Goal: Contribute content: Contribute content

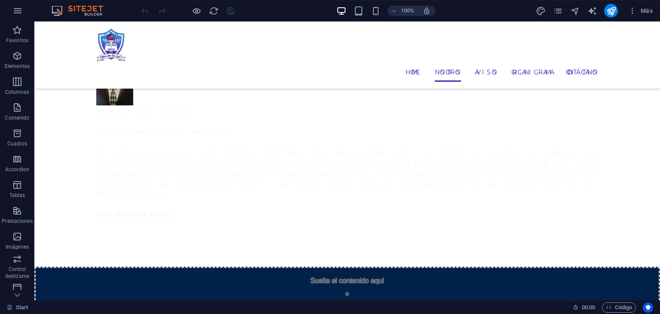
scroll to position [359, 0]
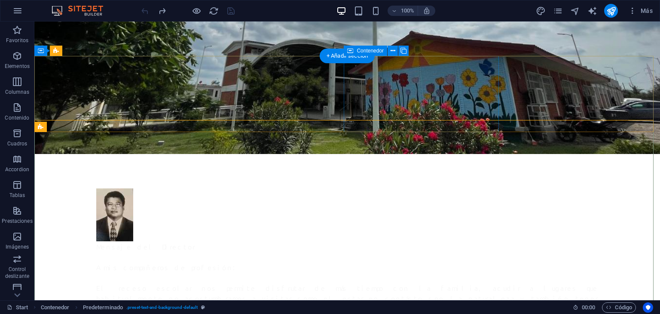
scroll to position [285, 0]
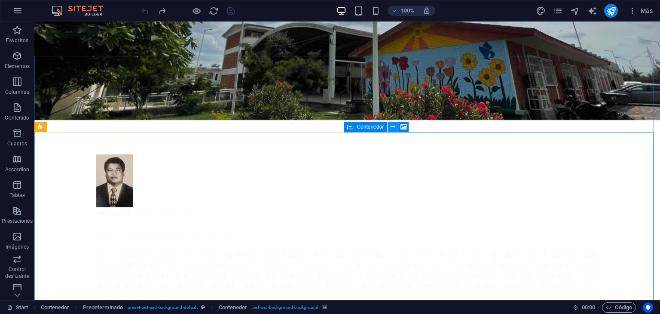
click at [394, 127] on icon at bounding box center [392, 126] width 5 height 9
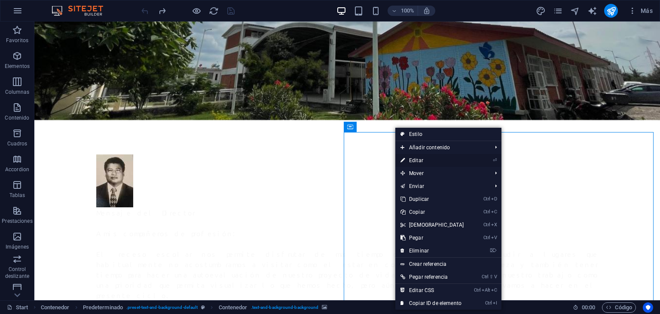
click at [427, 162] on link "⏎ Editar" at bounding box center [432, 160] width 74 height 13
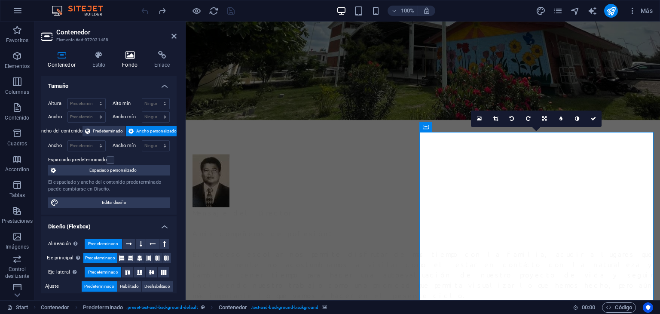
click at [128, 56] on icon at bounding box center [130, 55] width 29 height 9
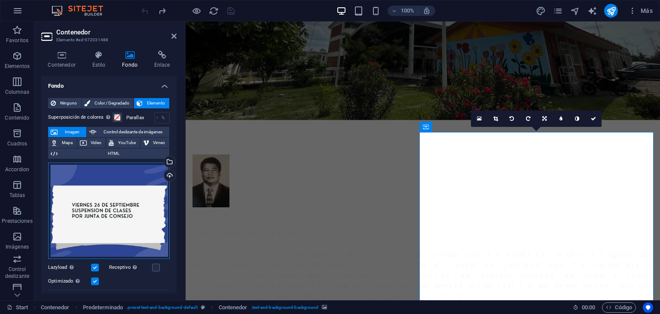
click at [137, 197] on div "Arrastra archivos aquí, haz clic para escoger archivos o selecciona archivos de…" at bounding box center [109, 210] width 122 height 96
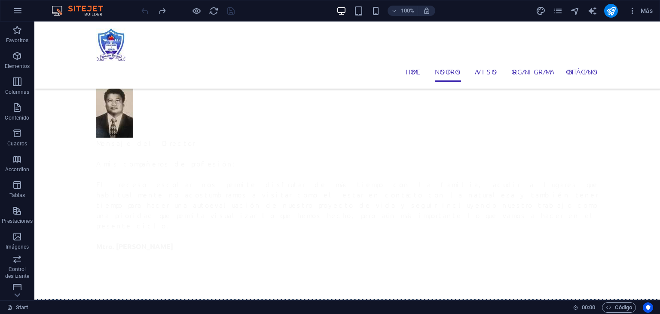
scroll to position [334, 0]
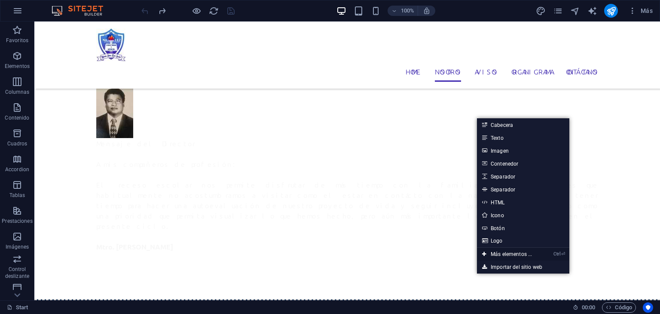
click at [506, 253] on link "Ctrl ⏎ Más elementos ..." at bounding box center [507, 253] width 60 height 13
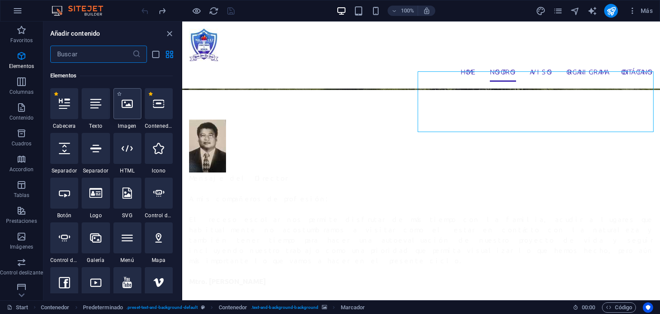
scroll to position [162, 0]
click at [72, 57] on input "text" at bounding box center [91, 54] width 82 height 17
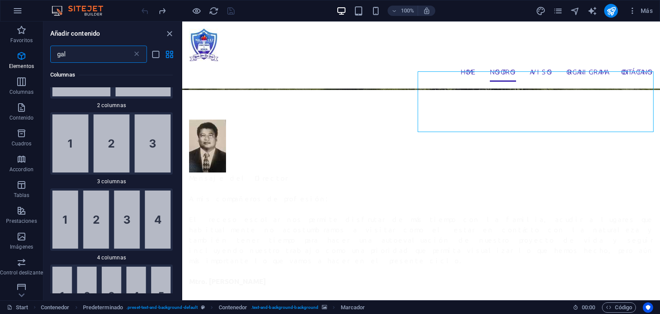
scroll to position [0, 0]
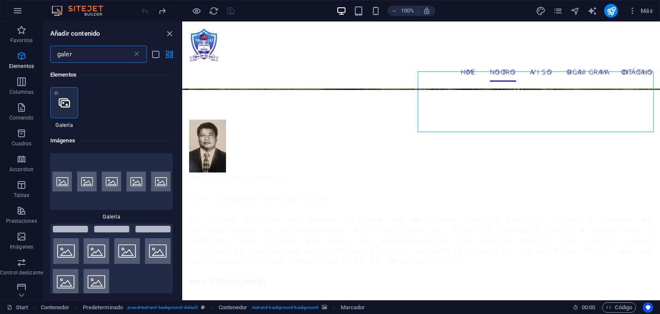
type input "galer"
click at [62, 107] on icon at bounding box center [64, 102] width 11 height 11
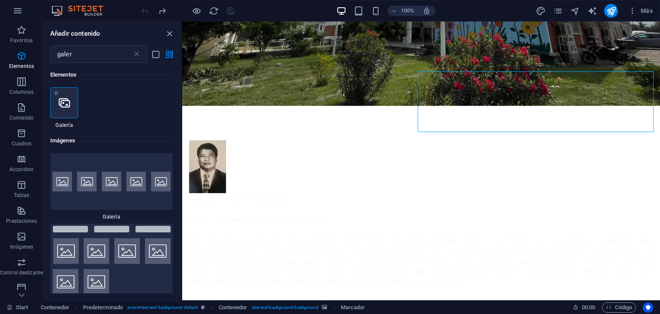
select select "4"
select select "%"
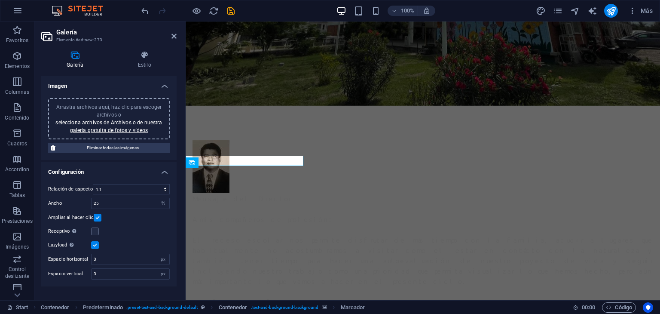
scroll to position [174, 0]
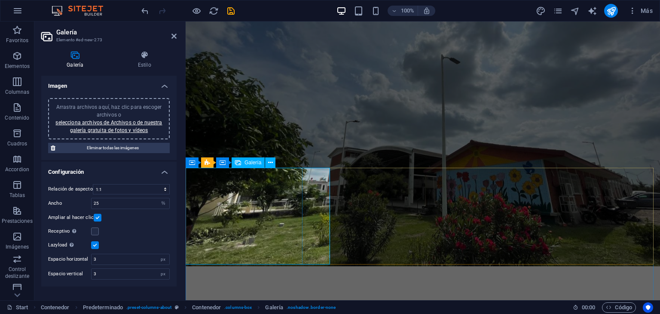
click at [252, 162] on span "Galería" at bounding box center [252, 162] width 17 height 5
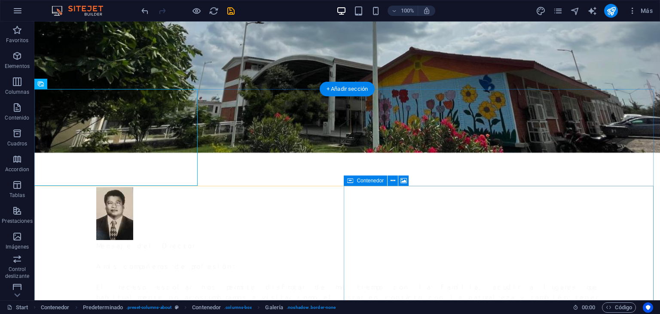
scroll to position [252, 0]
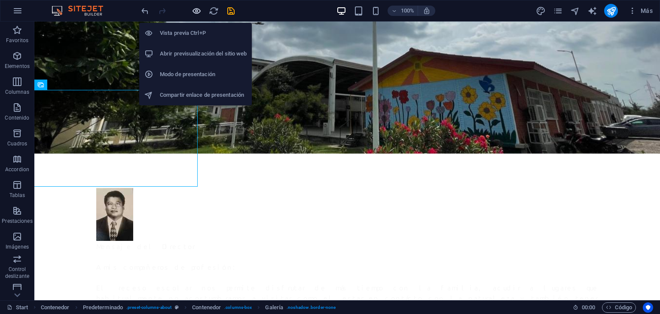
click at [197, 9] on icon "button" at bounding box center [197, 11] width 10 height 10
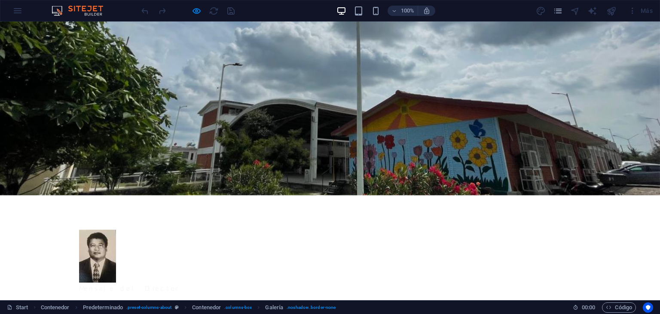
scroll to position [198, 0]
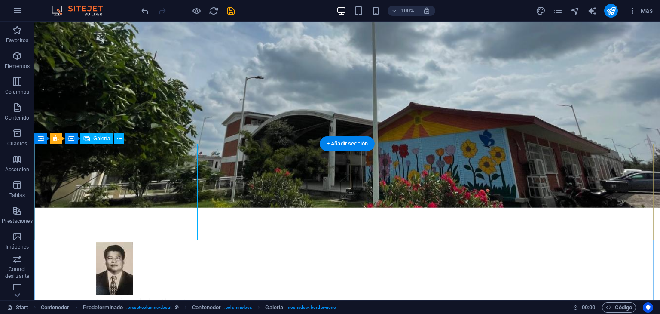
drag, startPoint x: 127, startPoint y: 184, endPoint x: 261, endPoint y: 189, distance: 133.7
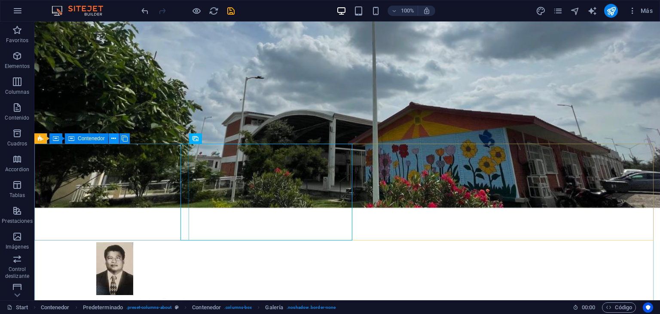
click at [115, 140] on icon at bounding box center [113, 138] width 5 height 9
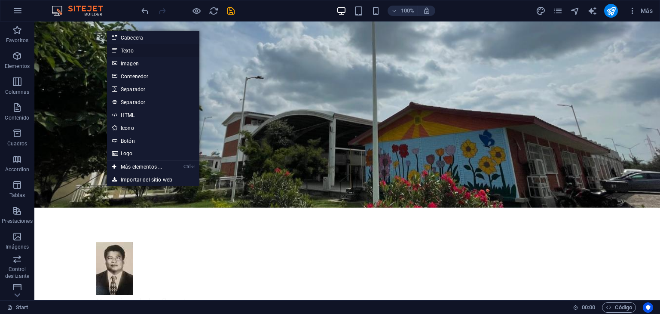
click at [141, 55] on link "Texto" at bounding box center [153, 50] width 92 height 13
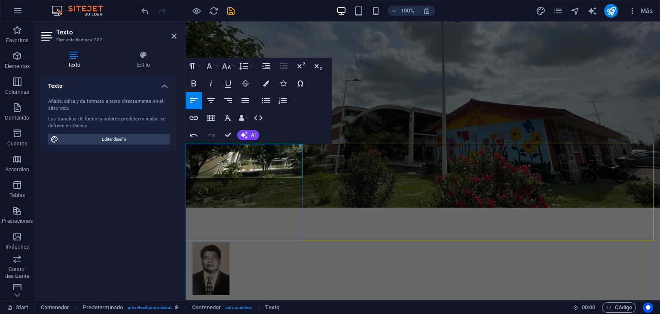
scroll to position [201, 3]
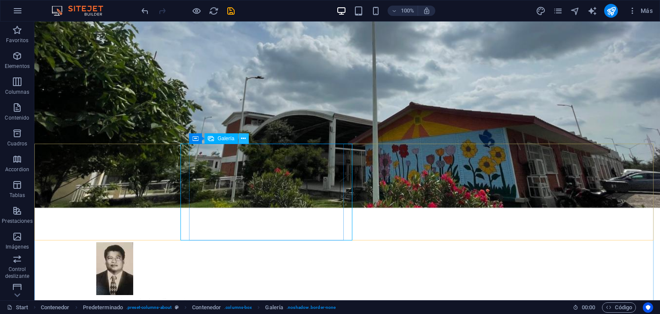
click at [243, 139] on icon at bounding box center [243, 138] width 5 height 9
click at [242, 140] on icon at bounding box center [243, 138] width 5 height 9
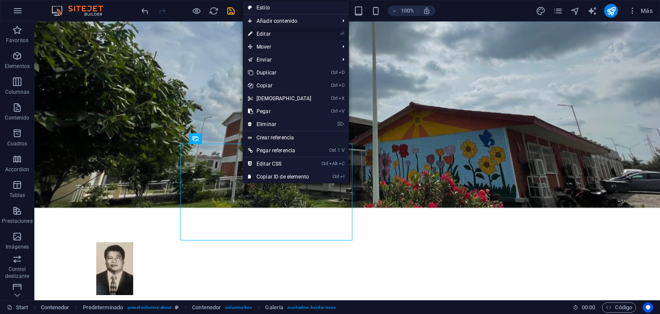
click at [280, 35] on link "⏎ Editar" at bounding box center [280, 33] width 74 height 13
select select "4"
select select "%"
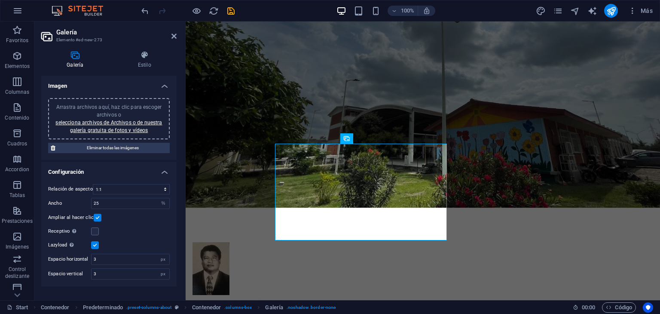
click at [128, 116] on div "Arrastra archivos aquí, haz clic para escoger archivos o selecciona archivos de…" at bounding box center [108, 118] width 111 height 31
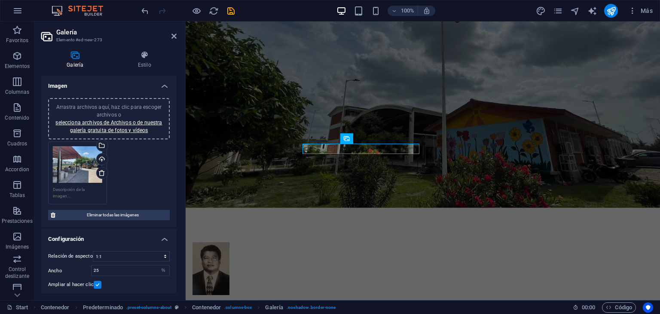
click at [146, 158] on div "Arrastra archivos aquí, haz clic para escoger archivos o selecciona archivos de…" at bounding box center [109, 172] width 126 height 67
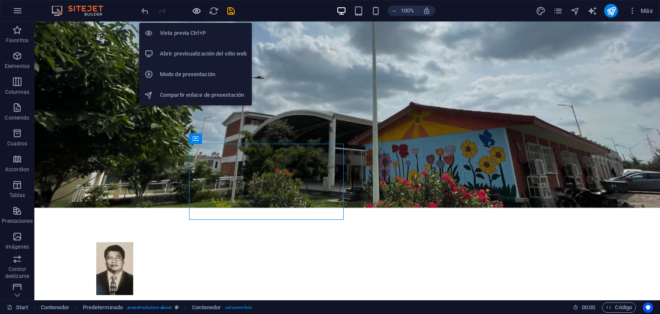
click at [197, 11] on icon "button" at bounding box center [197, 11] width 10 height 10
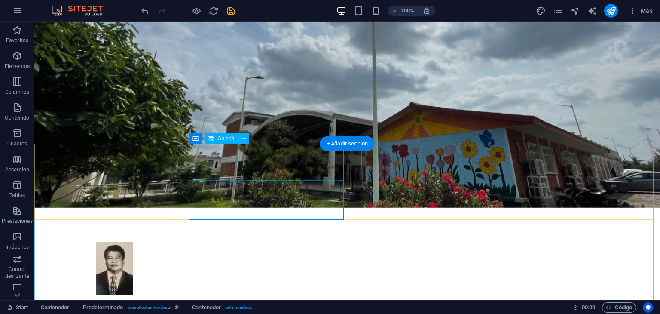
click at [242, 140] on icon at bounding box center [243, 138] width 5 height 9
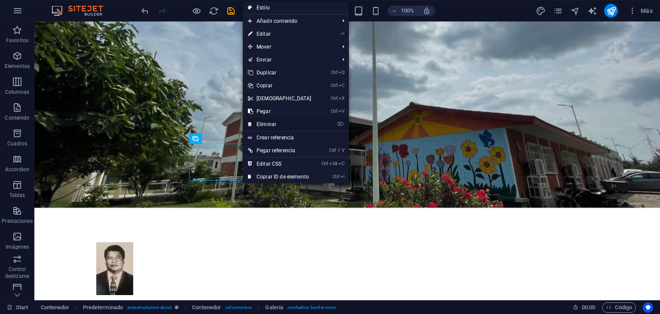
click at [268, 125] on link "⌦ Eliminar" at bounding box center [280, 124] width 74 height 13
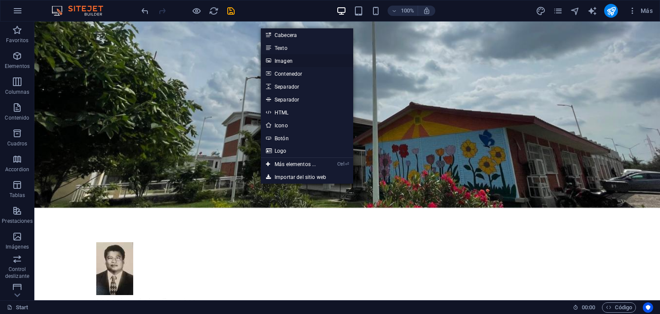
click at [297, 62] on link "Imagen" at bounding box center [307, 60] width 92 height 13
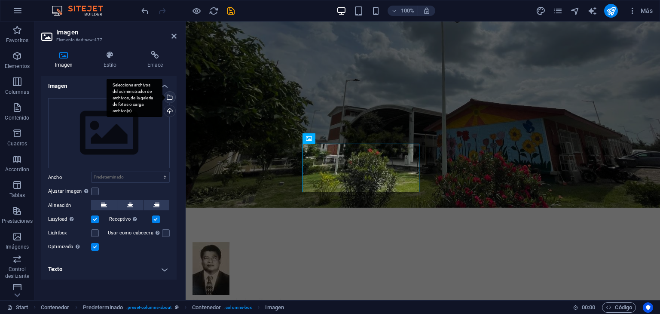
click at [171, 100] on div "Selecciona archivos del administrador de archivos, de la galería de fotos o car…" at bounding box center [168, 98] width 13 height 13
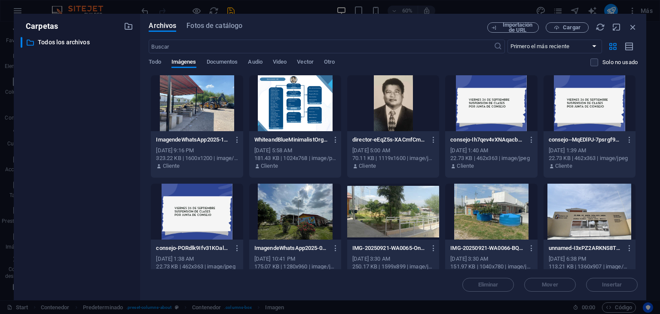
click at [205, 117] on div at bounding box center [197, 103] width 92 height 56
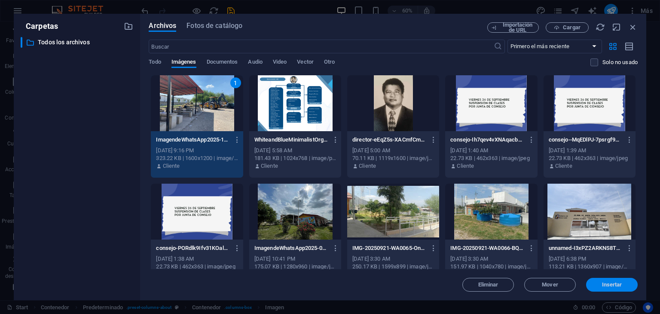
click at [606, 284] on span "Insertar" at bounding box center [612, 284] width 20 height 5
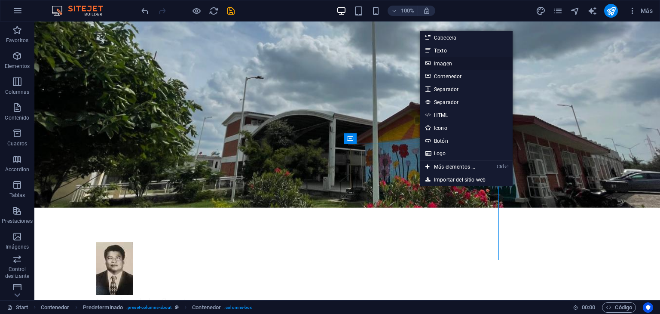
click at [450, 61] on link "Imagen" at bounding box center [466, 63] width 92 height 13
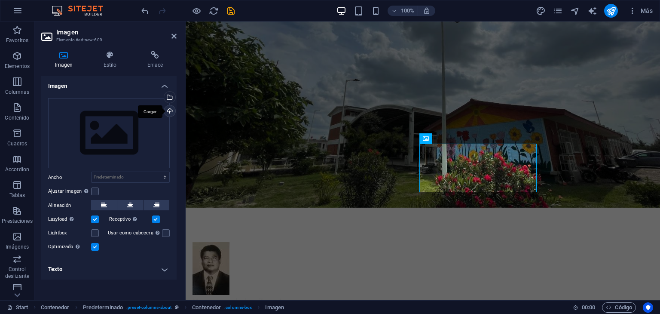
click at [169, 114] on div "Cargar" at bounding box center [168, 111] width 13 height 13
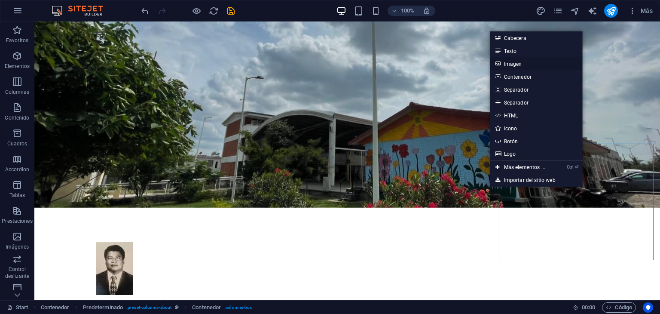
click at [522, 63] on link "Imagen" at bounding box center [536, 63] width 92 height 13
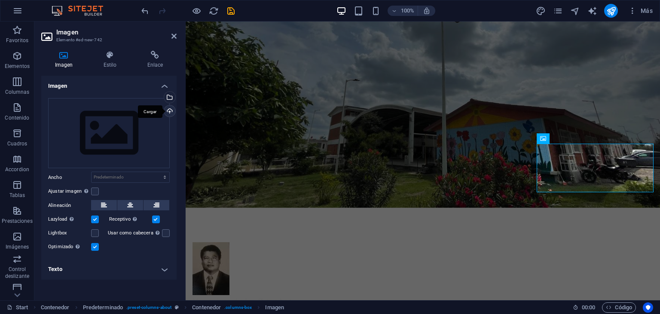
click at [169, 110] on div "Cargar" at bounding box center [168, 111] width 13 height 13
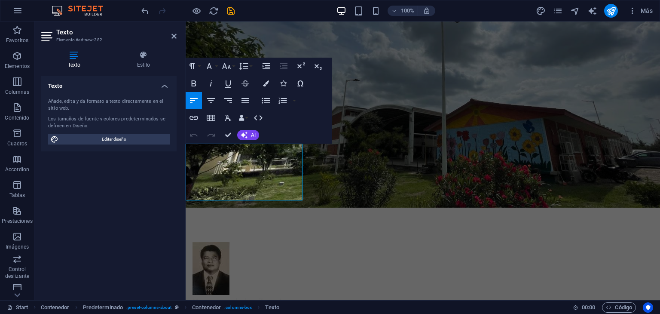
drag, startPoint x: 254, startPoint y: 192, endPoint x: 179, endPoint y: 164, distance: 80.3
click at [263, 83] on icon "button" at bounding box center [266, 83] width 6 height 6
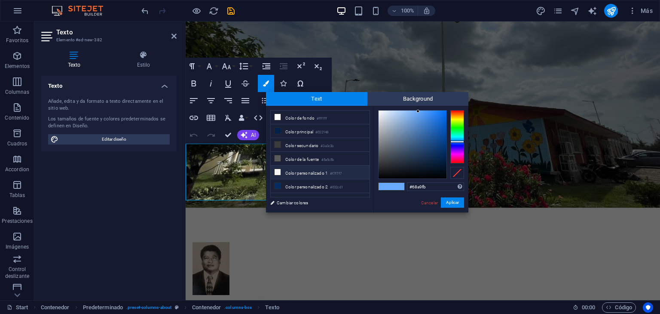
click at [286, 174] on li "Color personalizado 1 #f7f7f7" at bounding box center [320, 172] width 99 height 14
type input "#f7f7f7"
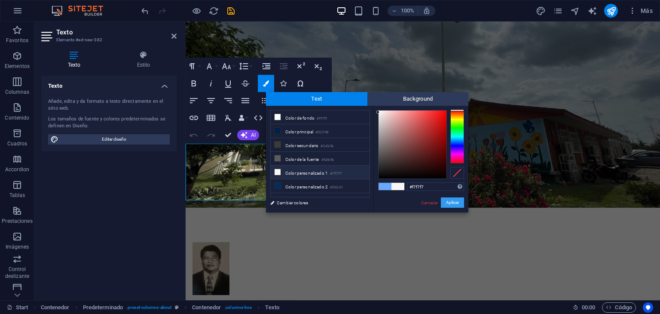
click at [458, 202] on button "Aplicar" at bounding box center [452, 202] width 23 height 10
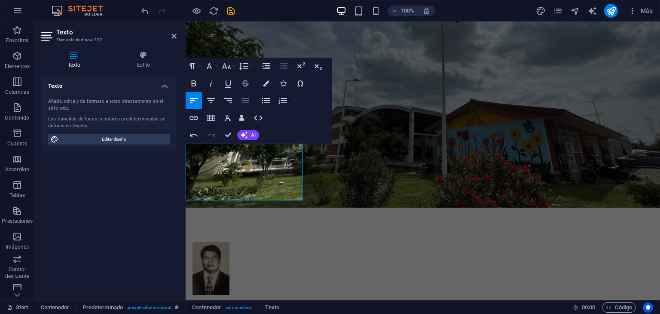
click at [247, 98] on icon "button" at bounding box center [245, 100] width 8 height 5
drag, startPoint x: 242, startPoint y: 98, endPoint x: 213, endPoint y: 98, distance: 29.2
click at [213, 98] on div "Align Left Align Center Align Right Align Justify" at bounding box center [220, 100] width 68 height 17
click at [213, 98] on icon "button" at bounding box center [211, 100] width 10 height 10
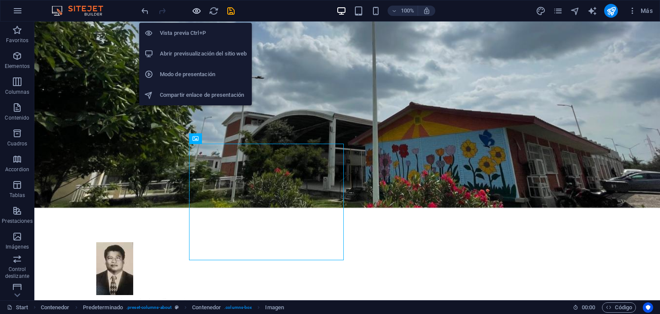
click at [196, 14] on icon "button" at bounding box center [197, 11] width 10 height 10
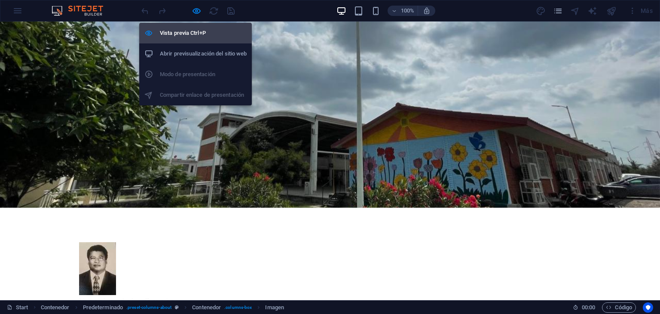
click at [191, 27] on li "Vista previa Ctrl+P" at bounding box center [195, 33] width 113 height 21
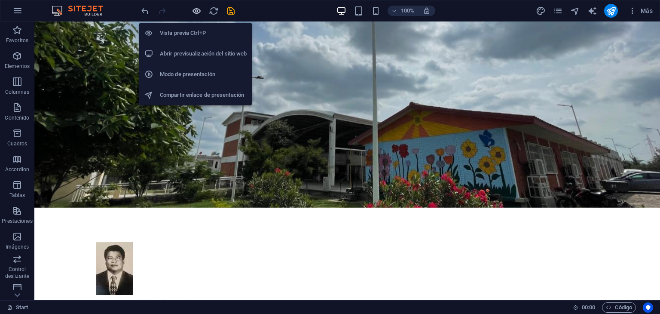
click at [193, 11] on icon "button" at bounding box center [197, 11] width 10 height 10
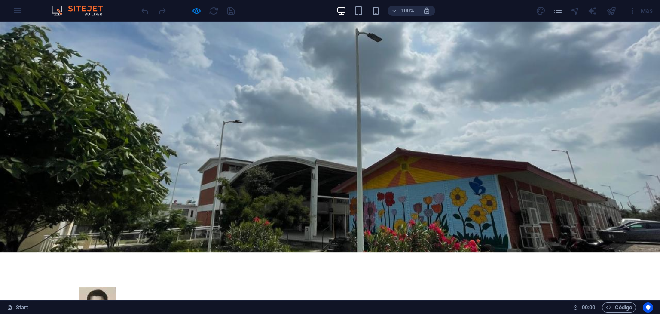
scroll to position [207, 0]
